Goal: Transaction & Acquisition: Download file/media

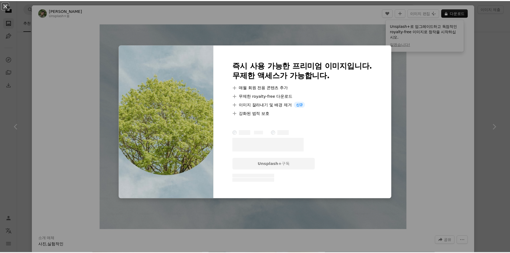
scroll to position [4978, 0]
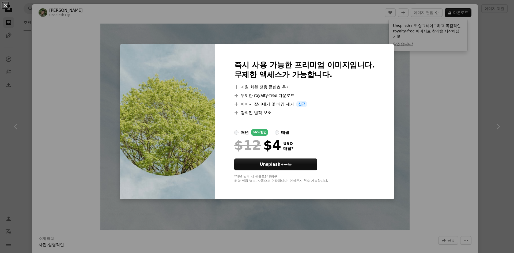
click at [61, 32] on div "An X shape 즉시 사용 가능한 프리미엄 이미지입니다. 무제한 액세스가 가능합니다. A plus sign 매월 회원 전용 콘텐츠 추가 A…" at bounding box center [257, 126] width 514 height 253
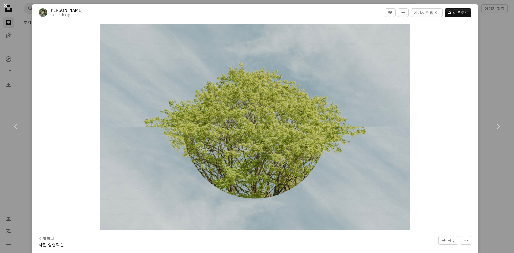
click at [6, 5] on button "An X shape" at bounding box center [5, 5] width 6 height 6
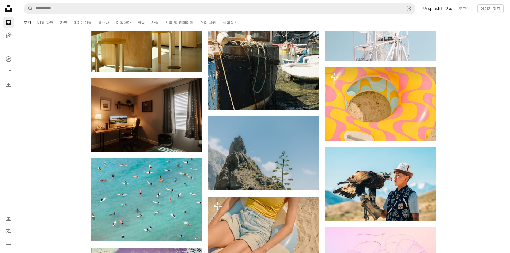
scroll to position [5219, 0]
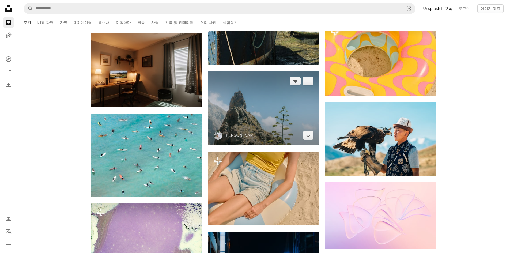
click at [277, 115] on img at bounding box center [263, 108] width 111 height 74
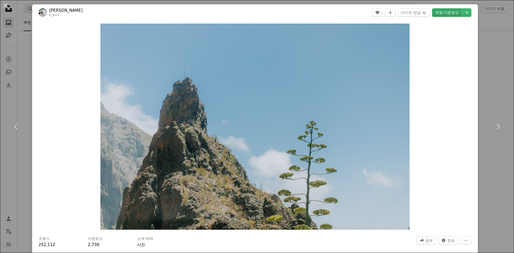
click at [438, 12] on link "무료 다운로드" at bounding box center [447, 12] width 30 height 9
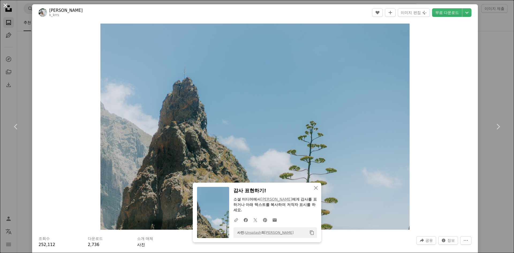
click at [5, 5] on button "An X shape" at bounding box center [5, 5] width 6 height 6
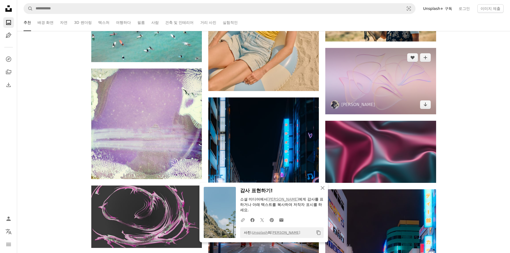
scroll to position [5353, 0]
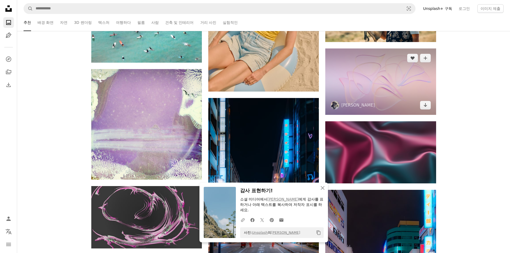
click at [393, 99] on img at bounding box center [380, 81] width 111 height 66
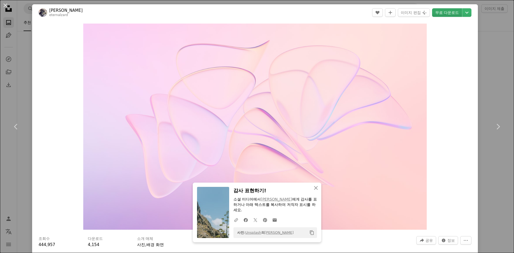
click at [438, 14] on link "무료 다운로드" at bounding box center [447, 12] width 30 height 9
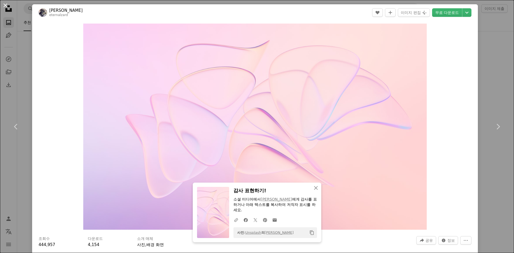
click at [6, 4] on button "An X shape" at bounding box center [5, 5] width 6 height 6
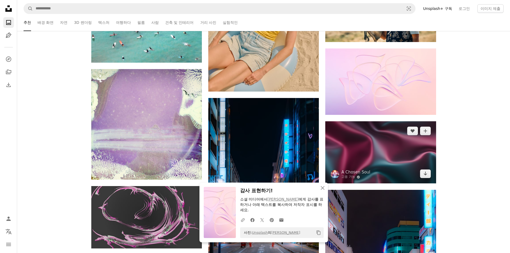
click at [391, 160] on img at bounding box center [380, 152] width 111 height 62
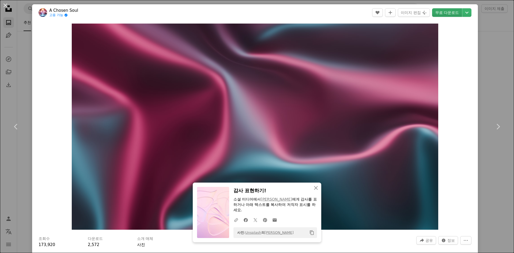
click at [441, 14] on link "무료 다운로드" at bounding box center [447, 12] width 30 height 9
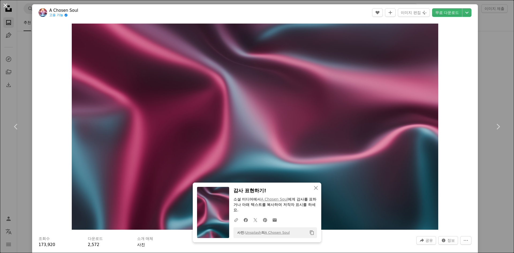
click at [5, 6] on button "An X shape" at bounding box center [5, 5] width 6 height 6
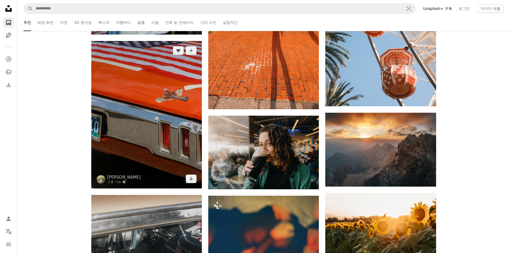
scroll to position [7654, 0]
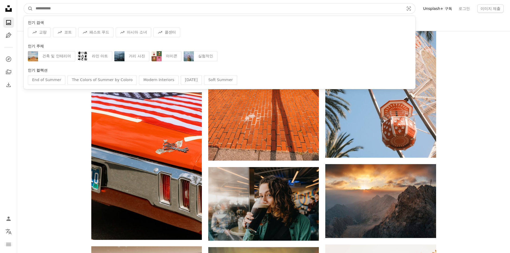
click at [66, 9] on input "사이트 전체에서 이미지 찾기" at bounding box center [217, 8] width 369 height 10
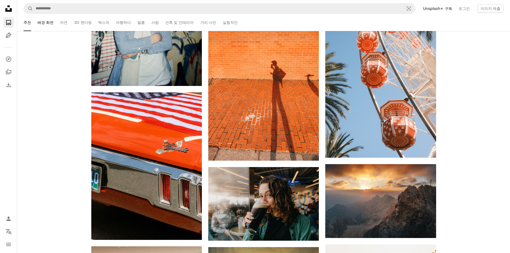
click at [41, 24] on link "배경 화면" at bounding box center [45, 22] width 16 height 17
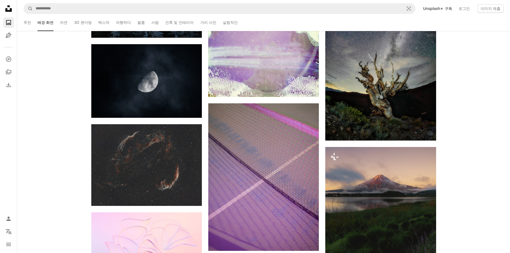
scroll to position [241, 0]
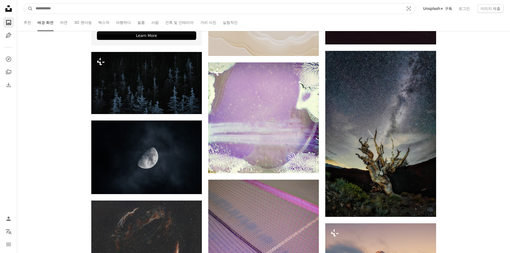
click at [73, 10] on input "사이트 전체에서 이미지 찾기" at bounding box center [217, 8] width 369 height 10
type input "**"
click at [24, 3] on button "A magnifying glass" at bounding box center [28, 8] width 9 height 10
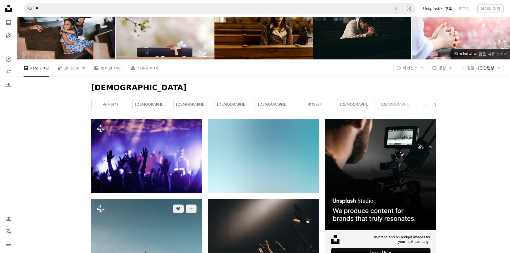
scroll to position [80, 0]
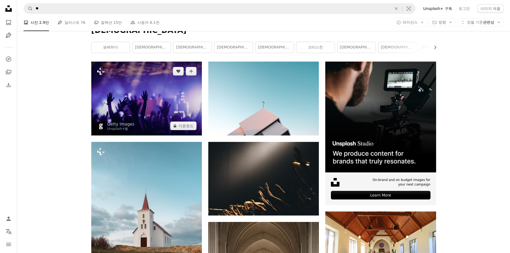
click at [158, 103] on img at bounding box center [146, 99] width 111 height 74
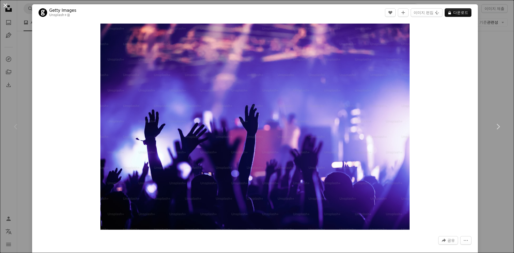
click at [3, 4] on button "An X shape" at bounding box center [5, 5] width 6 height 6
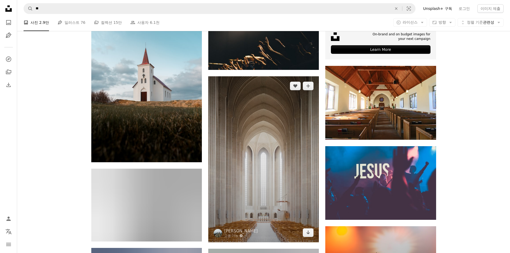
scroll to position [268, 0]
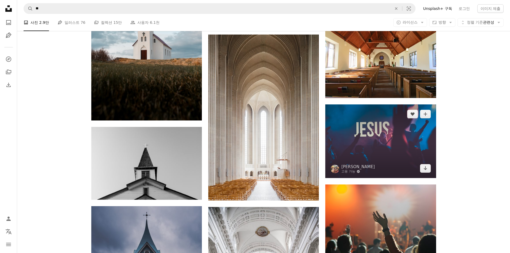
click at [381, 145] on img at bounding box center [380, 141] width 111 height 74
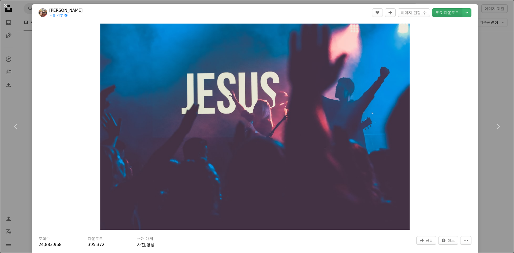
click at [441, 13] on link "무료 다운로드" at bounding box center [447, 12] width 30 height 9
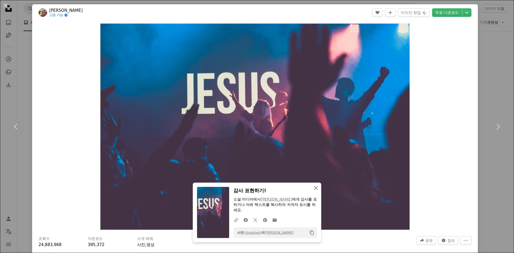
click at [313, 187] on icon "An X shape" at bounding box center [316, 188] width 6 height 6
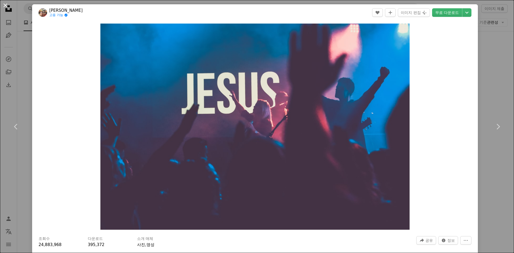
click at [5, 5] on button "An X shape" at bounding box center [5, 5] width 6 height 6
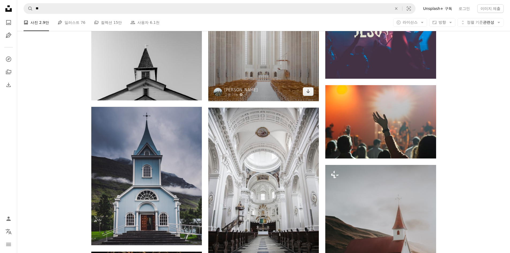
scroll to position [401, 0]
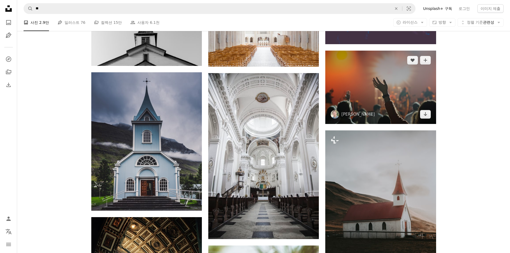
click at [403, 77] on img at bounding box center [380, 87] width 111 height 73
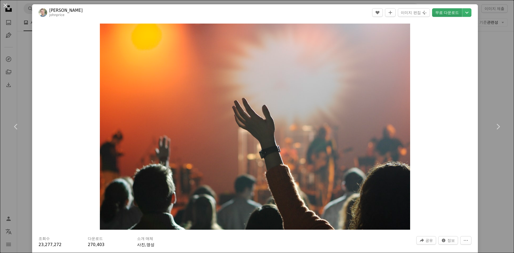
click at [440, 13] on link "무료 다운로드" at bounding box center [447, 12] width 30 height 9
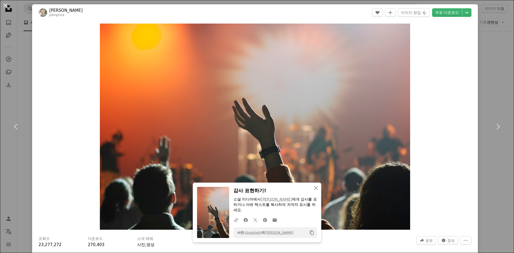
click at [6, 3] on button "An X shape" at bounding box center [5, 5] width 6 height 6
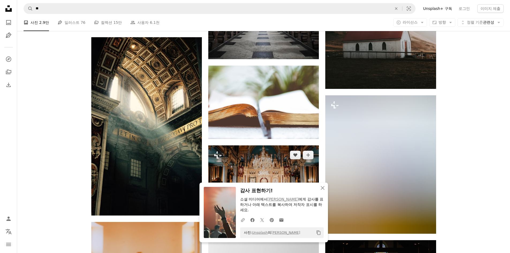
scroll to position [589, 0]
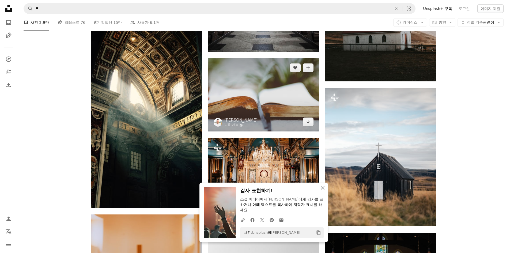
click at [255, 98] on img at bounding box center [263, 94] width 111 height 73
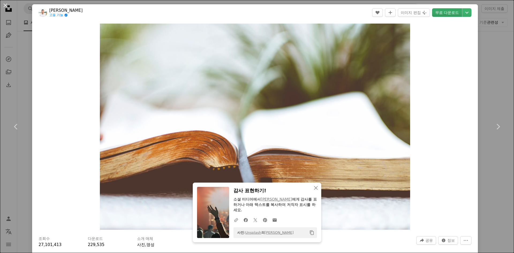
click at [443, 14] on link "무료 다운로드" at bounding box center [447, 12] width 30 height 9
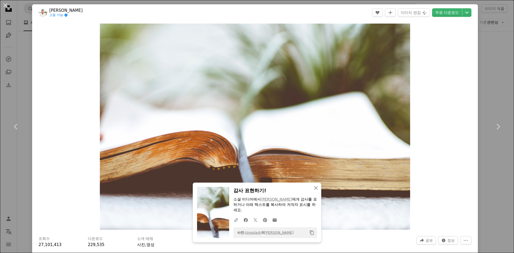
click at [5, 5] on button "An X shape" at bounding box center [5, 5] width 6 height 6
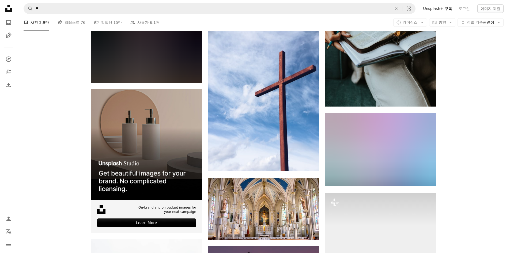
scroll to position [1231, 0]
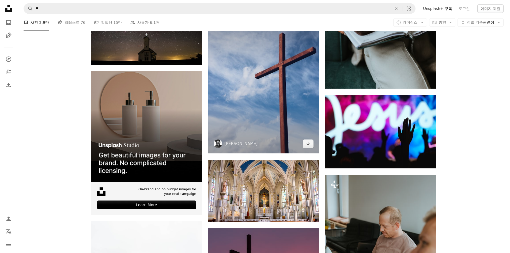
click at [259, 107] on img at bounding box center [263, 79] width 111 height 147
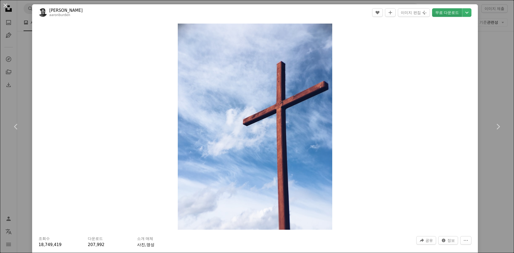
click at [443, 15] on link "무료 다운로드" at bounding box center [447, 12] width 30 height 9
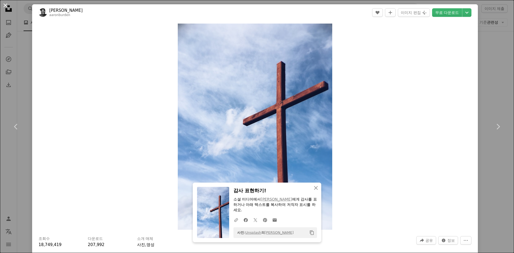
click at [7, 5] on button "An X shape" at bounding box center [5, 5] width 6 height 6
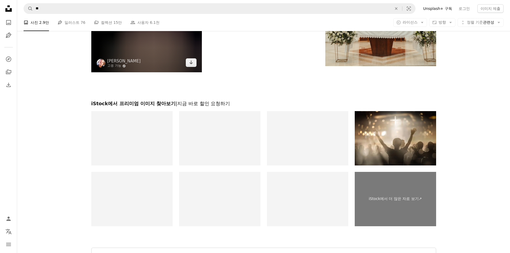
scroll to position [1740, 0]
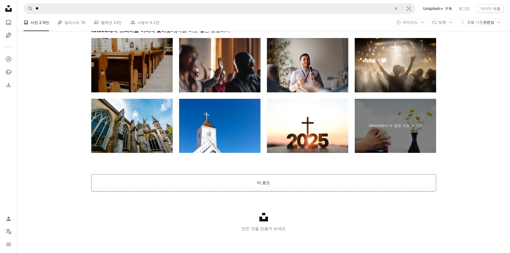
click at [251, 188] on button "더 로드" at bounding box center [263, 182] width 345 height 17
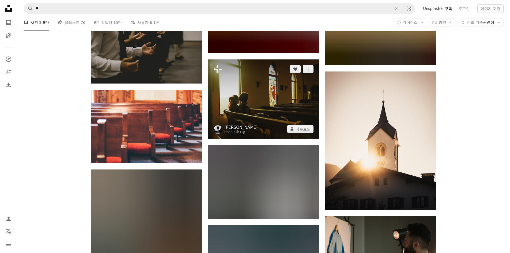
scroll to position [2260, 0]
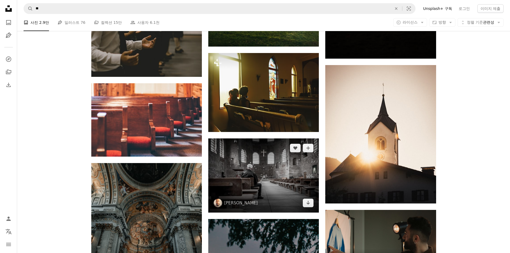
click at [273, 173] on img at bounding box center [263, 175] width 111 height 74
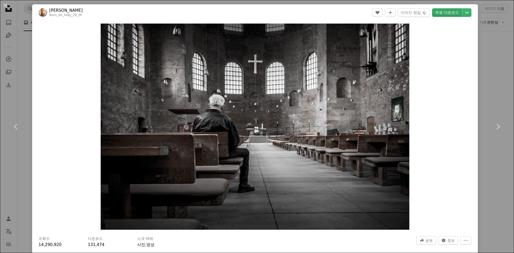
click at [437, 14] on link "무료 다운로드" at bounding box center [447, 12] width 30 height 9
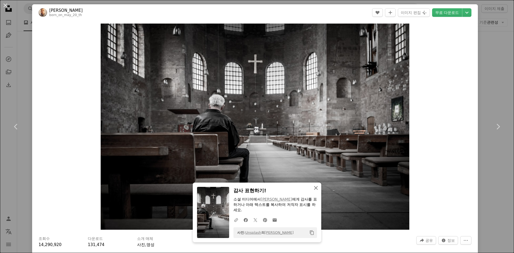
click at [314, 188] on icon "button" at bounding box center [316, 188] width 4 height 4
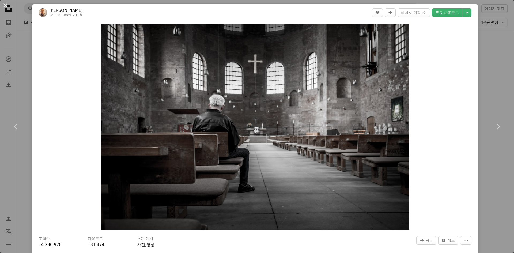
click at [5, 5] on button "An X shape" at bounding box center [5, 5] width 6 height 6
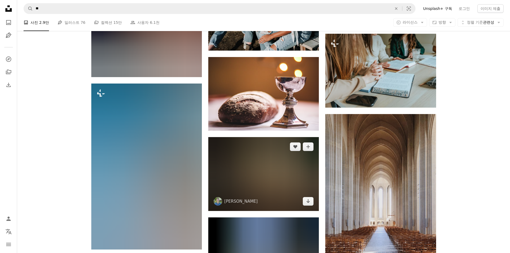
scroll to position [6194, 0]
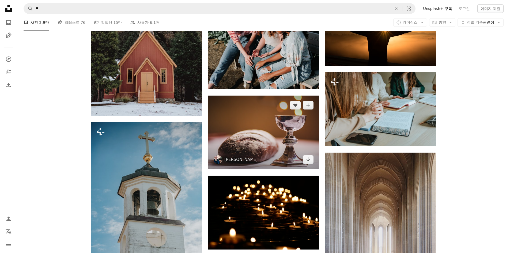
click at [280, 138] on img at bounding box center [263, 133] width 111 height 74
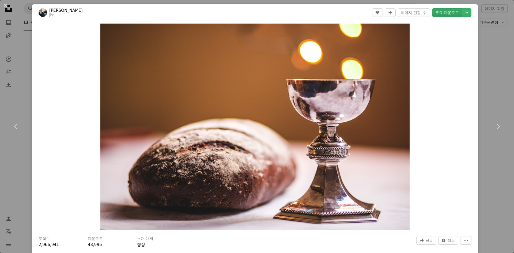
click at [445, 13] on link "무료 다운로드" at bounding box center [447, 12] width 30 height 9
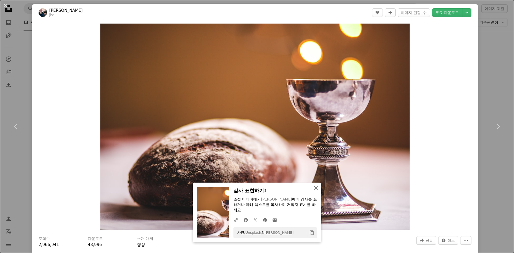
click at [314, 187] on icon "button" at bounding box center [316, 188] width 4 height 4
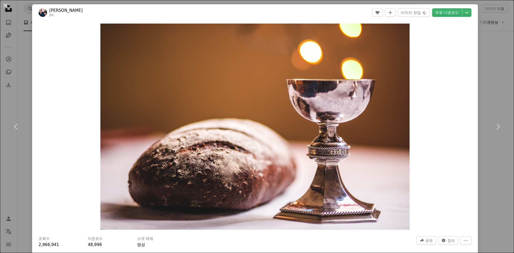
click at [3, 5] on button "An X shape" at bounding box center [5, 5] width 6 height 6
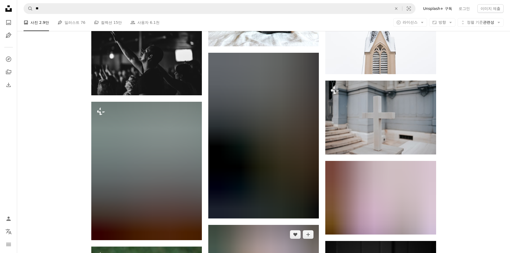
scroll to position [8282, 0]
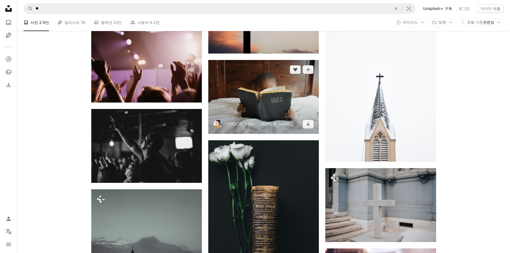
click at [276, 108] on img at bounding box center [263, 97] width 111 height 74
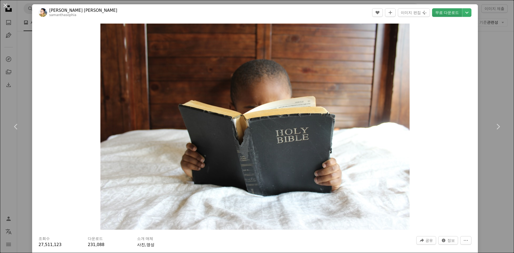
click at [445, 12] on link "무료 다운로드" at bounding box center [447, 12] width 30 height 9
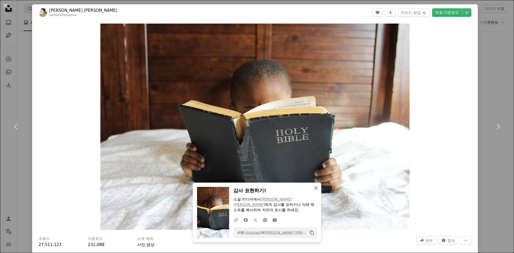
click at [314, 187] on icon "button" at bounding box center [316, 188] width 4 height 4
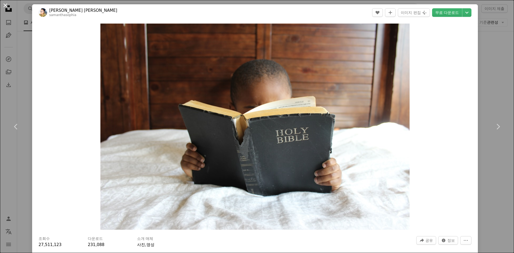
click at [5, 3] on button "An X shape" at bounding box center [5, 5] width 6 height 6
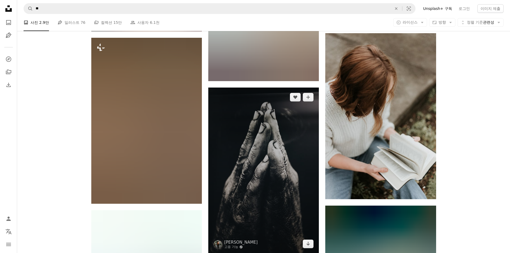
scroll to position [19228, 0]
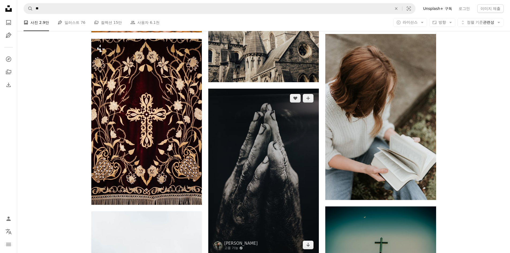
click at [283, 139] on img at bounding box center [263, 172] width 111 height 166
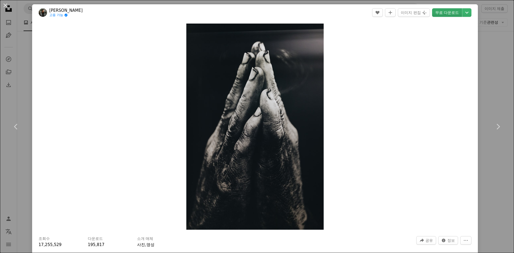
click at [446, 9] on link "무료 다운로드" at bounding box center [447, 12] width 30 height 9
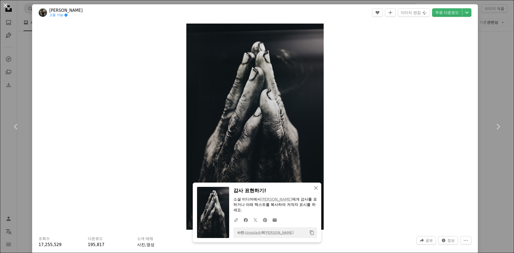
click at [5, 4] on button "An X shape" at bounding box center [5, 5] width 6 height 6
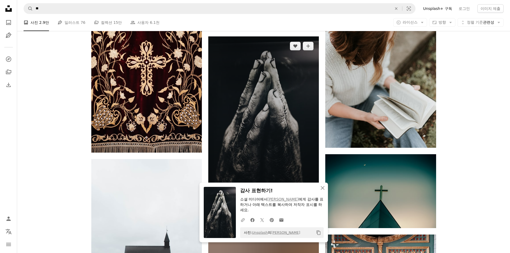
scroll to position [19282, 0]
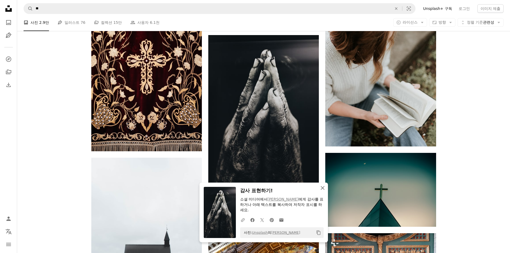
click at [323, 187] on icon "An X shape" at bounding box center [322, 188] width 6 height 6
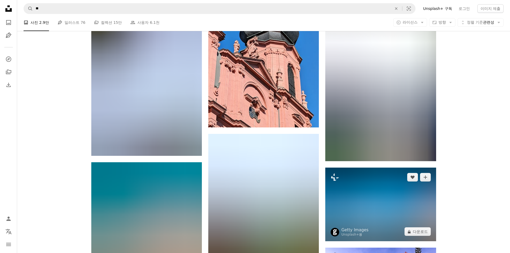
scroll to position [22038, 0]
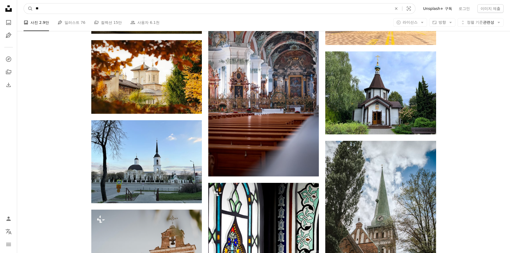
click at [69, 7] on input "**" at bounding box center [211, 8] width 357 height 10
type input "*"
type input "**"
click button "A magnifying glass" at bounding box center [28, 8] width 9 height 10
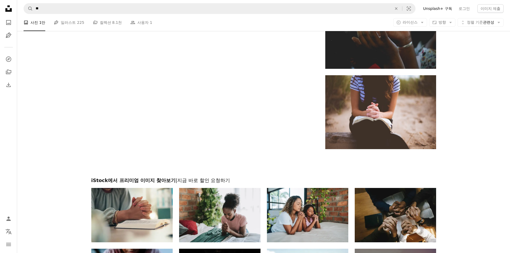
scroll to position [910, 0]
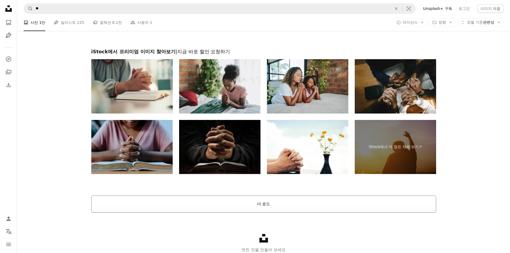
click at [209, 211] on button "더 로드" at bounding box center [263, 203] width 345 height 17
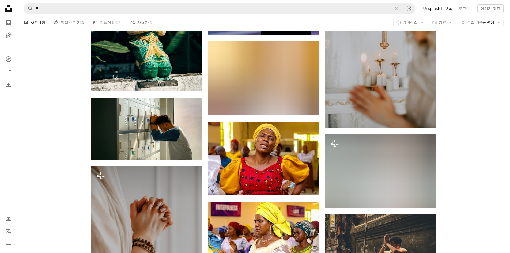
scroll to position [7895, 0]
